Goal: Transaction & Acquisition: Purchase product/service

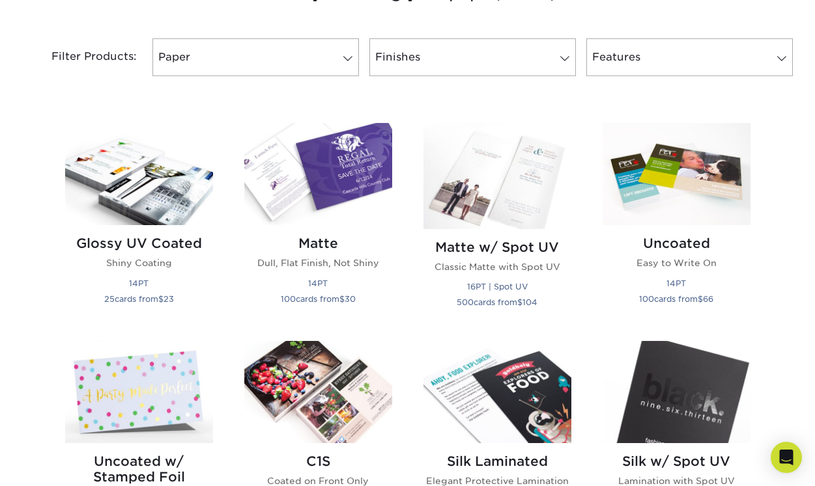
scroll to position [547, 0]
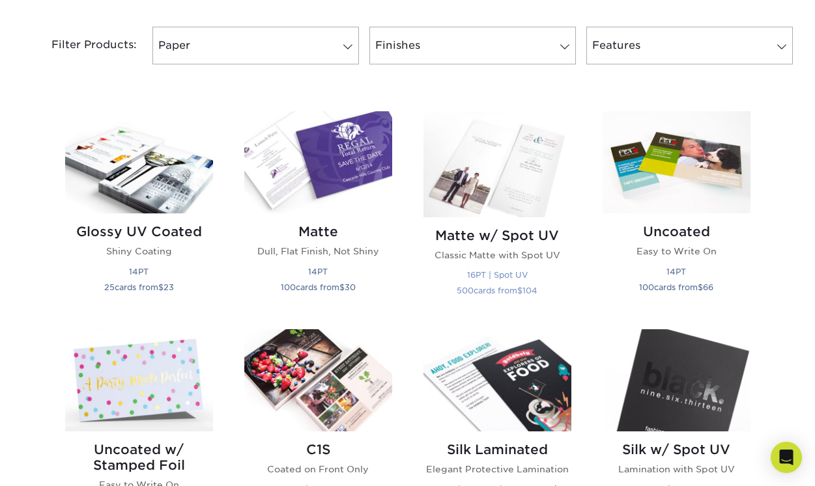
click at [502, 238] on h2 "Matte w/ Spot UV" at bounding box center [497, 236] width 148 height 16
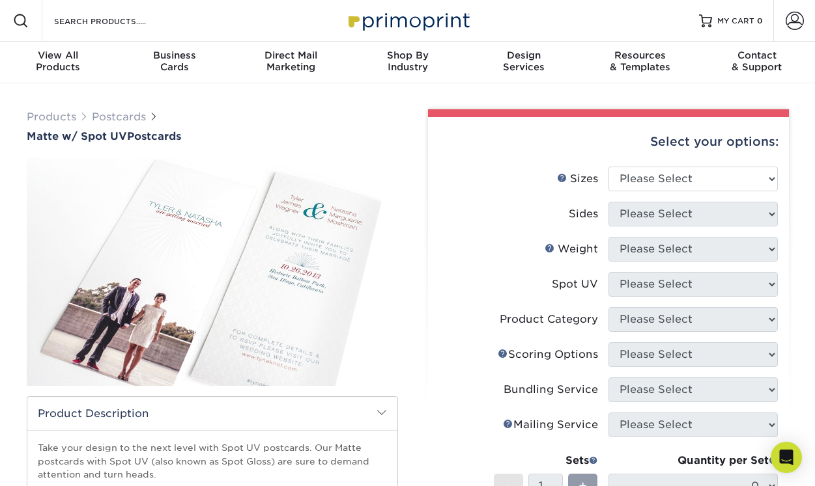
select select "3.50x8.50"
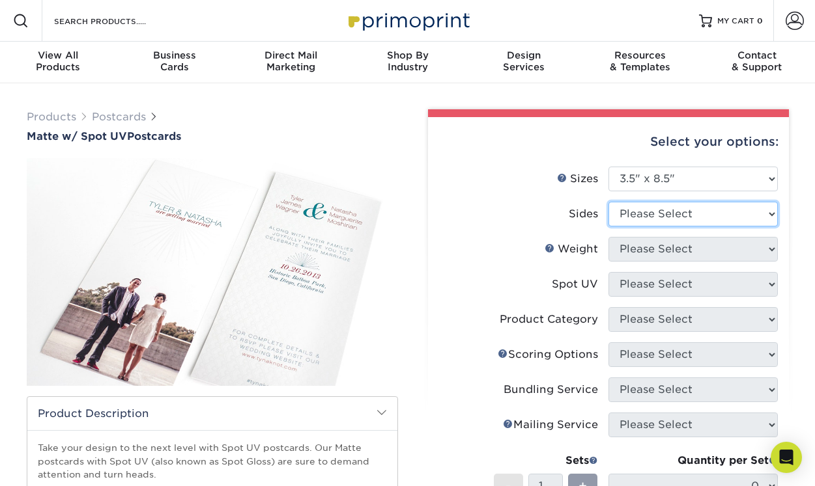
select select "13abbda7-1d64-4f25-8bb2-c179b224825d"
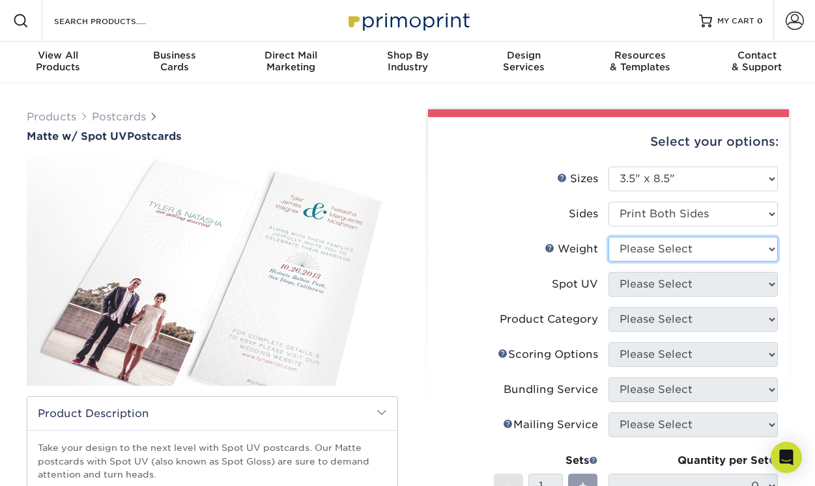
select select "16PT"
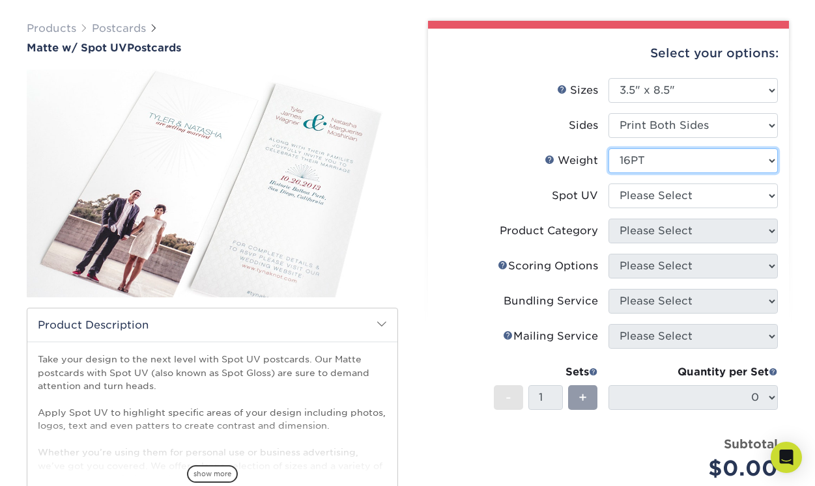
scroll to position [93, 0]
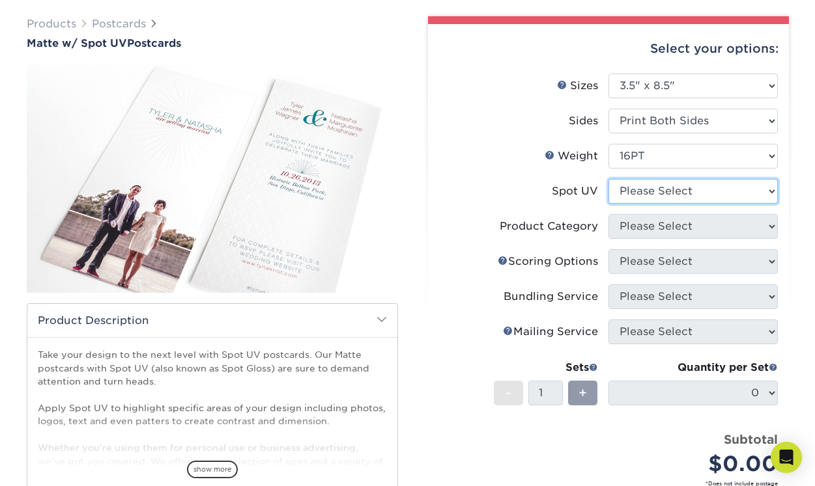
select select "0"
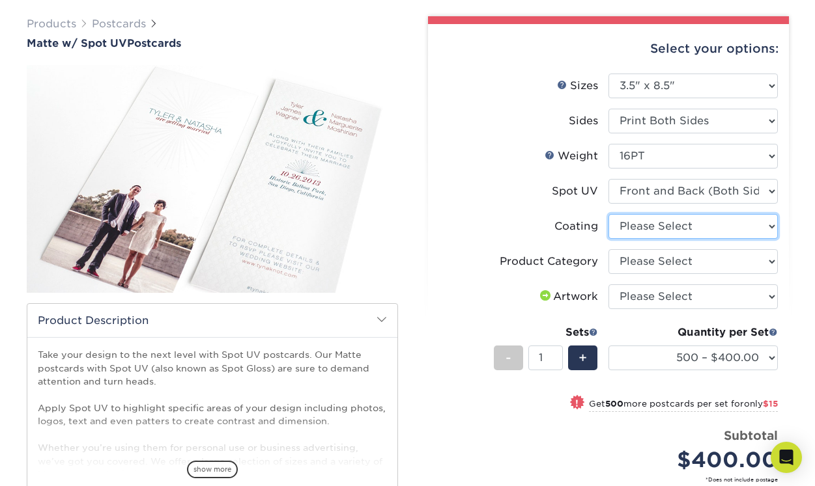
select select "121bb7b5-3b4d-429f-bd8d-bbf80e953313"
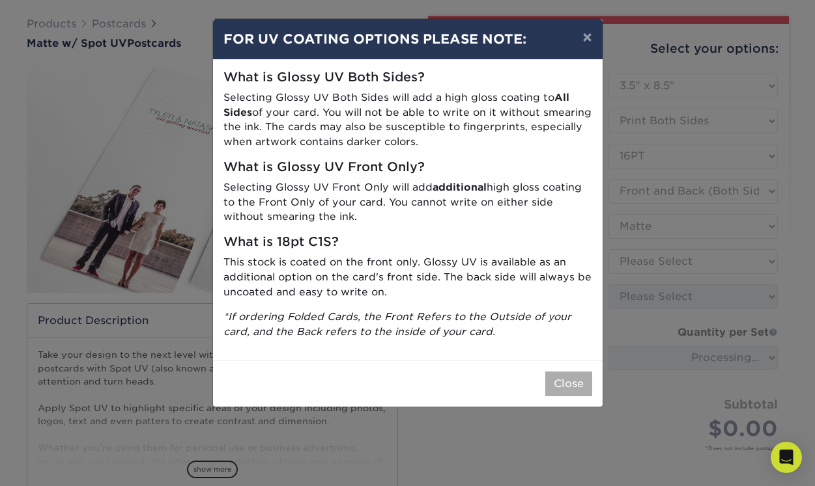
click at [567, 374] on button "Close" at bounding box center [568, 384] width 47 height 25
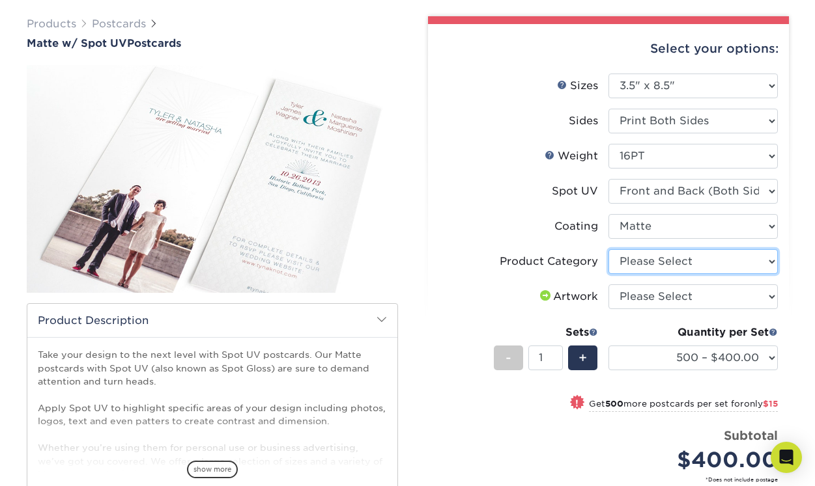
select select "9b7272e0-d6c8-4c3c-8e97-d3a1bcdab858"
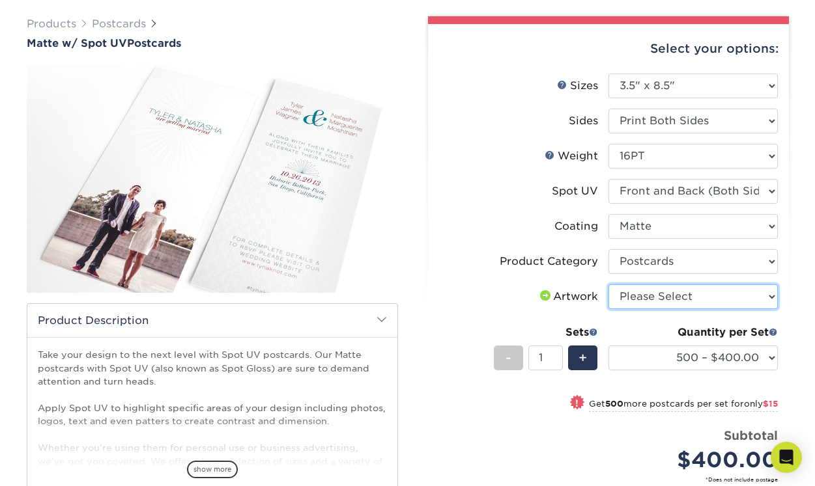
select select "upload"
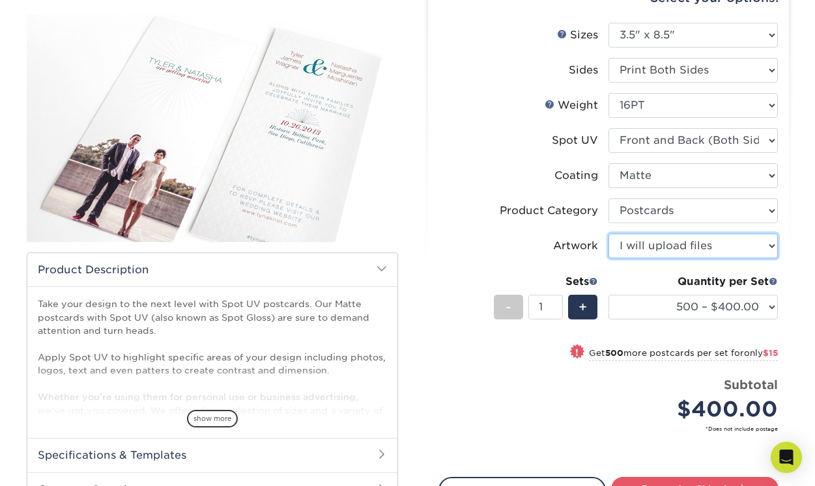
scroll to position [156, 0]
